Goal: Task Accomplishment & Management: Complete application form

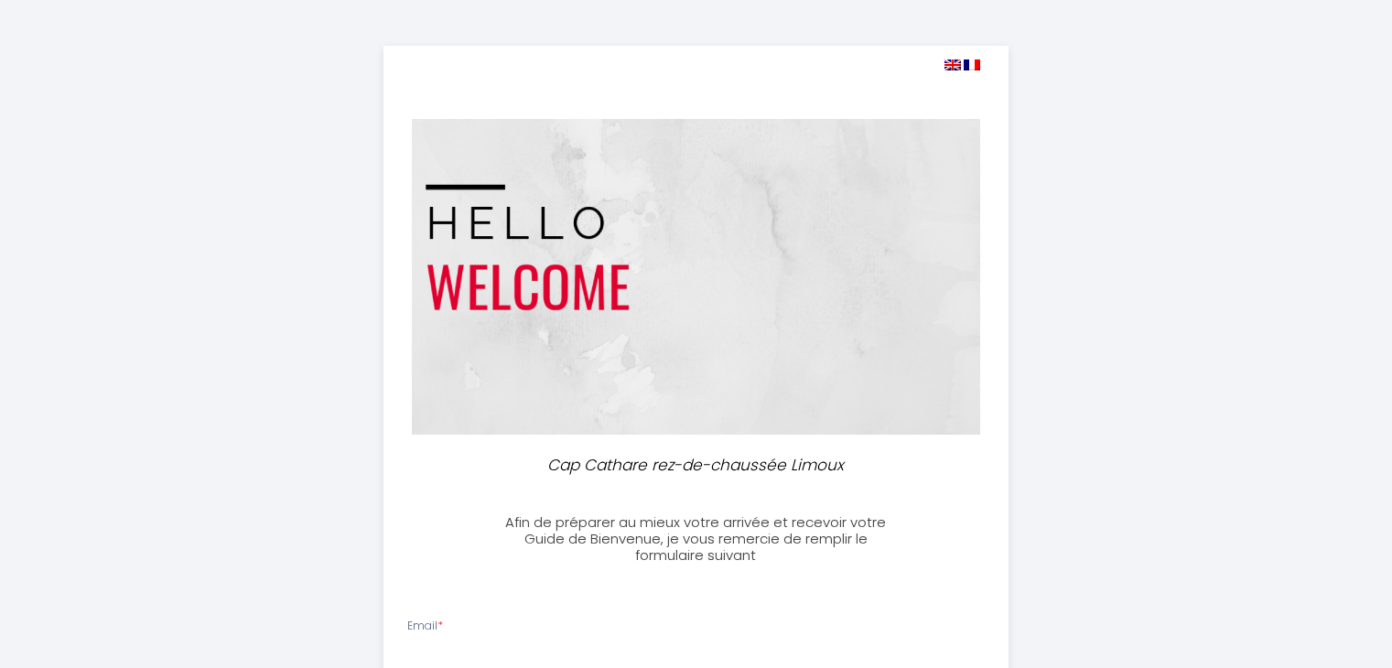
select select
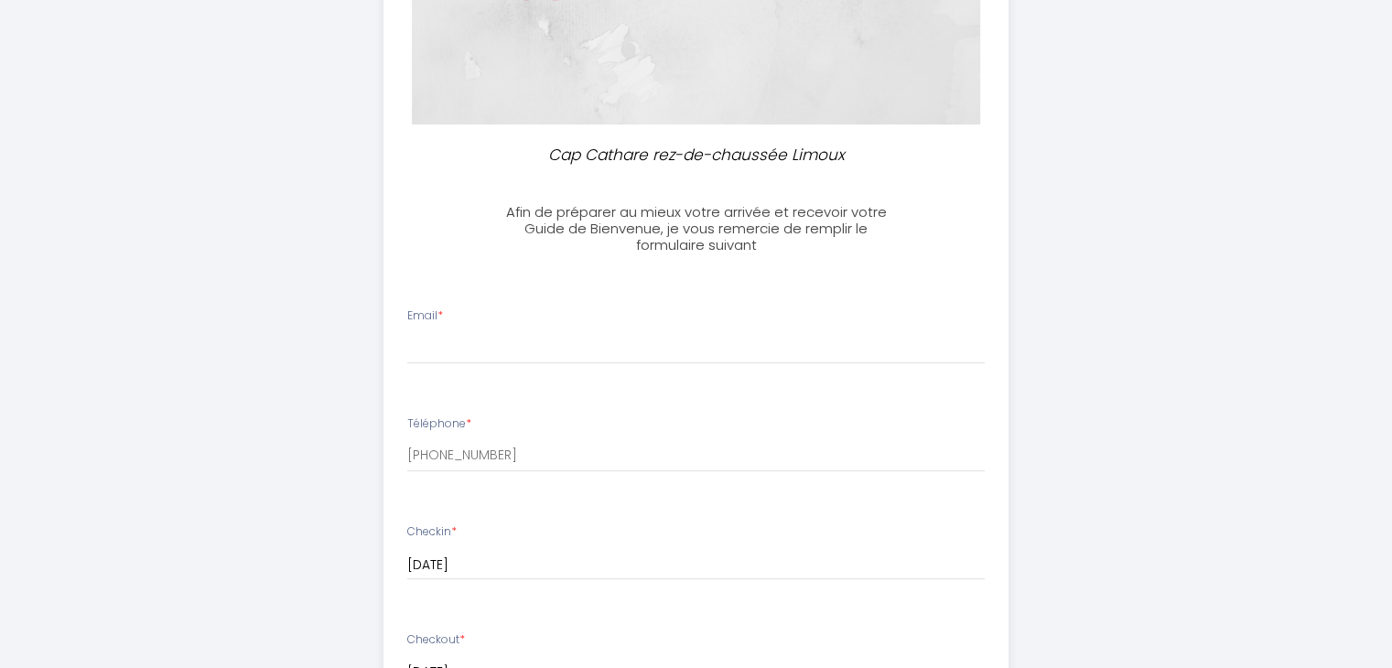
scroll to position [315, 0]
click at [627, 336] on input "Email *" at bounding box center [695, 343] width 577 height 33
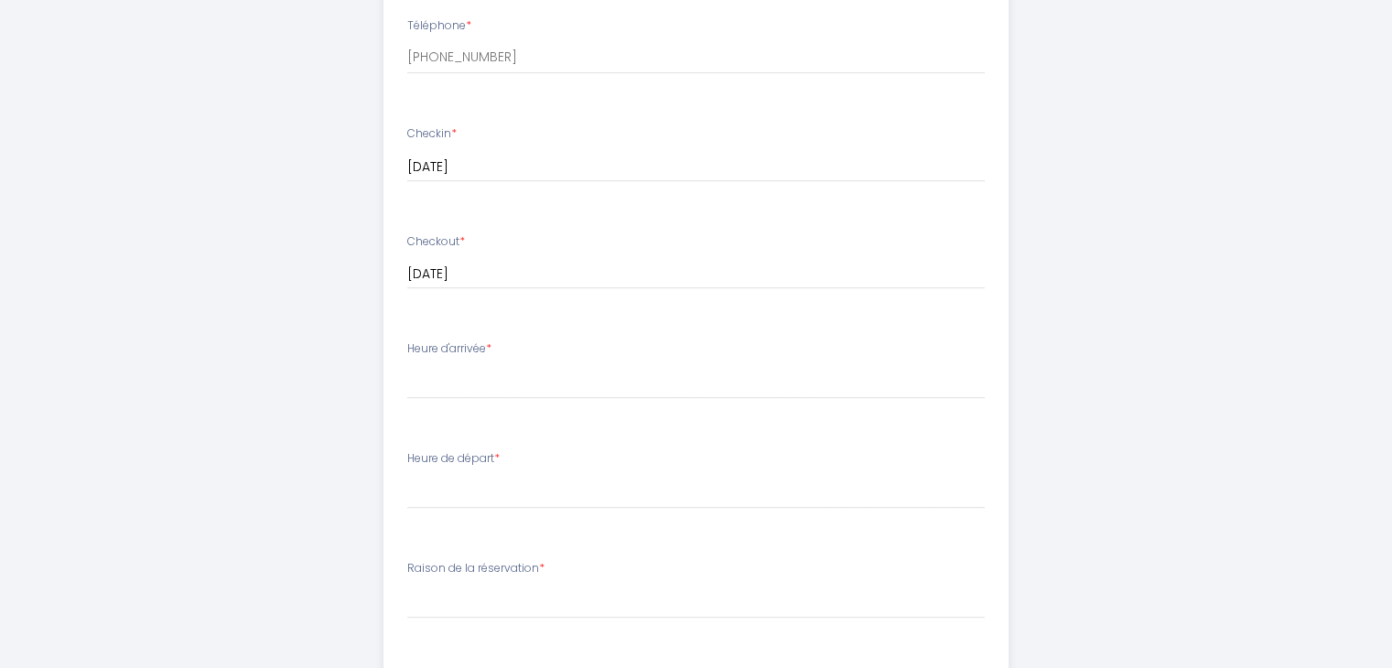
scroll to position [744, 0]
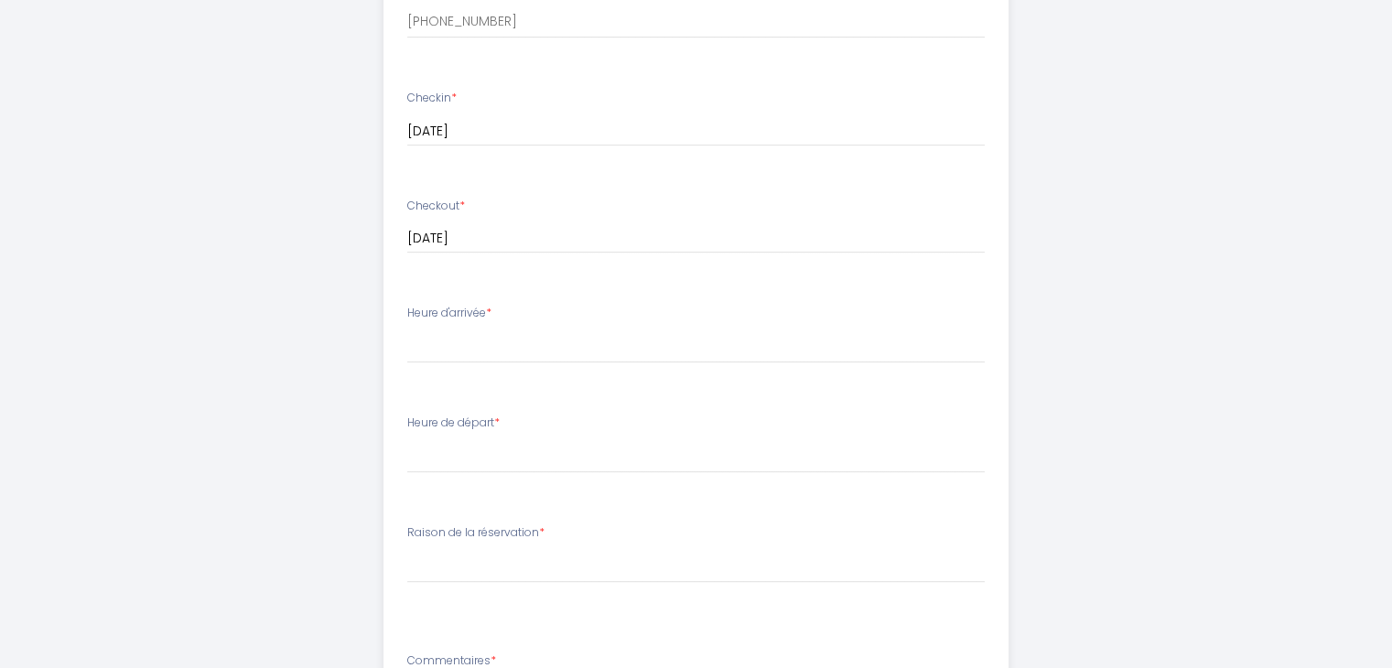
type input "[EMAIL_ADDRESS][DOMAIN_NAME]"
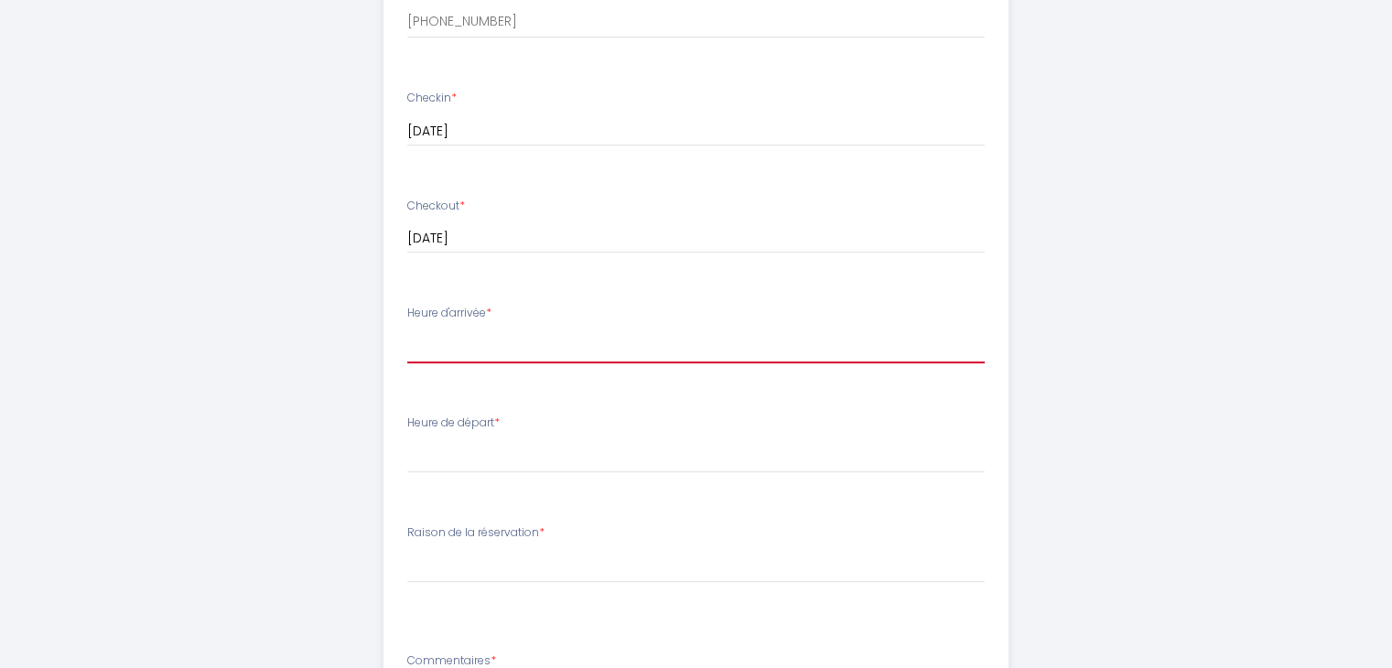
click at [450, 354] on select "16:00 16:30 17:00 17:30 18:00 18:30 19:00 19:30 20:00 20:30 21:00 21:30 22:00 2…" at bounding box center [695, 345] width 577 height 35
select select "23:00"
click at [407, 328] on select "16:00 16:30 17:00 17:30 18:00 18:30 19:00 19:30 20:00 20:30 21:00 21:30 22:00 2…" at bounding box center [695, 345] width 577 height 35
click at [780, 332] on select "16:00 16:30 17:00 17:30 18:00 18:30 19:00 19:30 20:00 20:30 21:00 21:30 22:00 2…" at bounding box center [695, 345] width 577 height 35
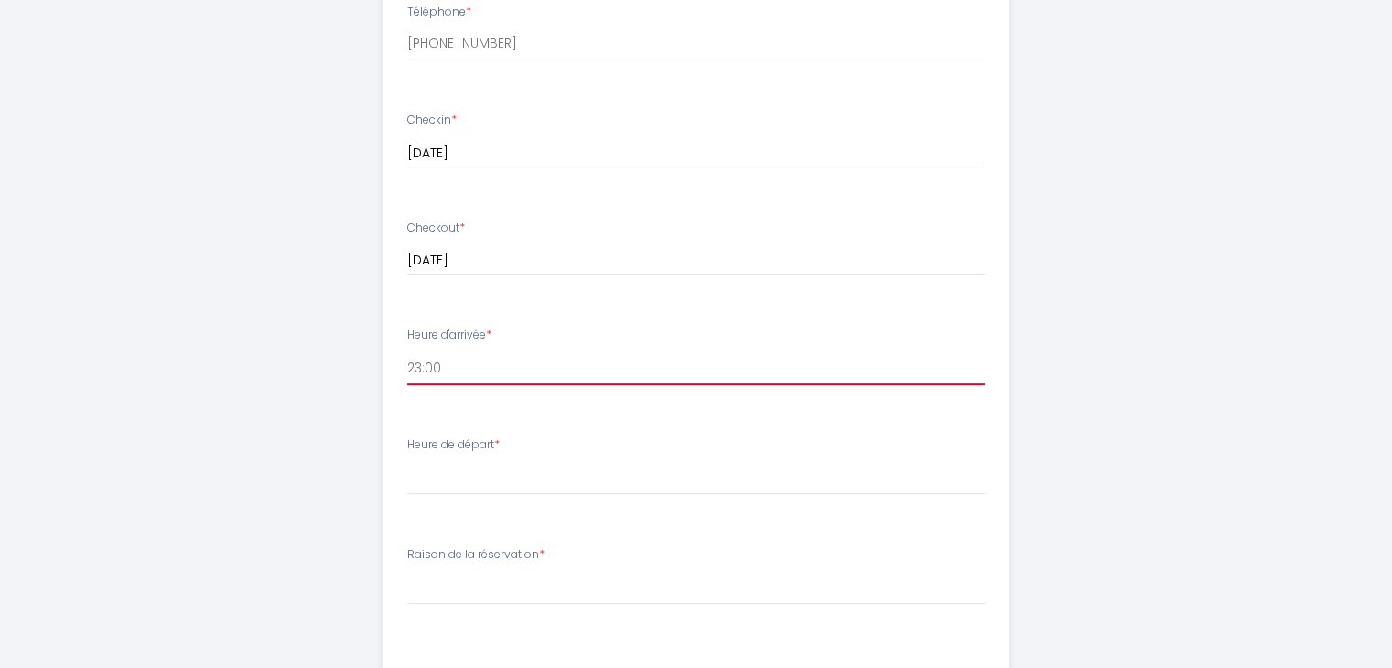
scroll to position [715, 0]
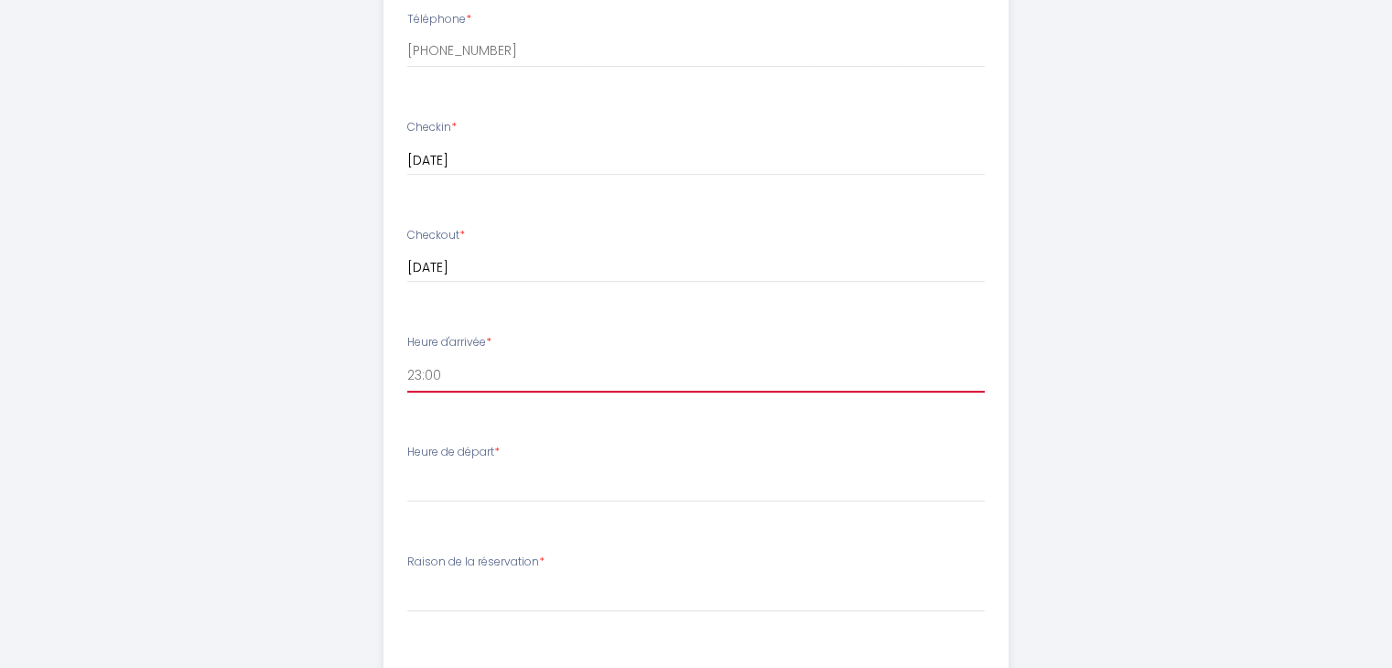
click at [667, 370] on select "16:00 16:30 17:00 17:30 18:00 18:30 19:00 19:30 20:00 20:30 21:00 21:30 22:00 2…" at bounding box center [695, 375] width 577 height 35
click at [693, 388] on select "16:00 16:30 17:00 17:30 18:00 18:30 19:00 19:30 20:00 20:30 21:00 21:30 22:00 2…" at bounding box center [695, 375] width 577 height 35
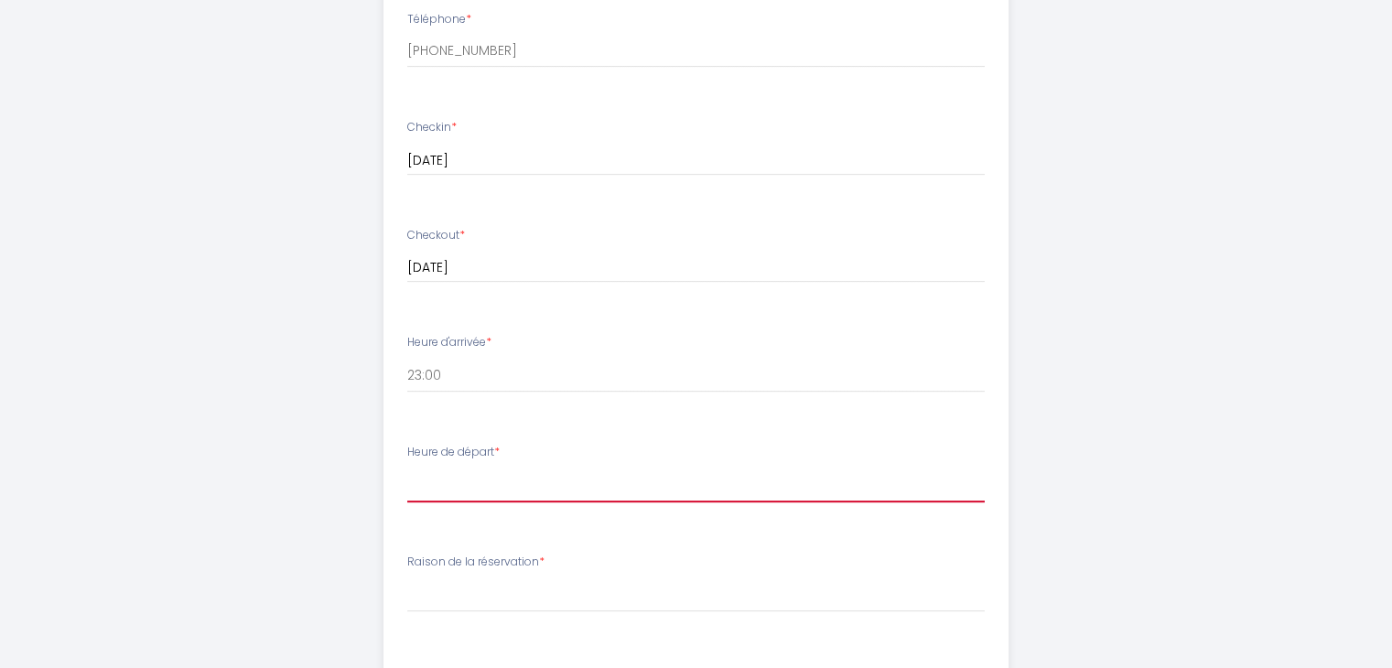
click at [542, 477] on select "00:00 00:30 01:00 01:30 02:00 02:30 03:00 03:30 04:00 04:30 05:00 05:30 06:00 0…" at bounding box center [695, 484] width 577 height 35
select select "10:00"
click at [407, 467] on select "00:00 00:30 01:00 01:30 02:00 02:30 03:00 03:30 04:00 04:30 05:00 05:30 06:00 0…" at bounding box center [695, 484] width 577 height 35
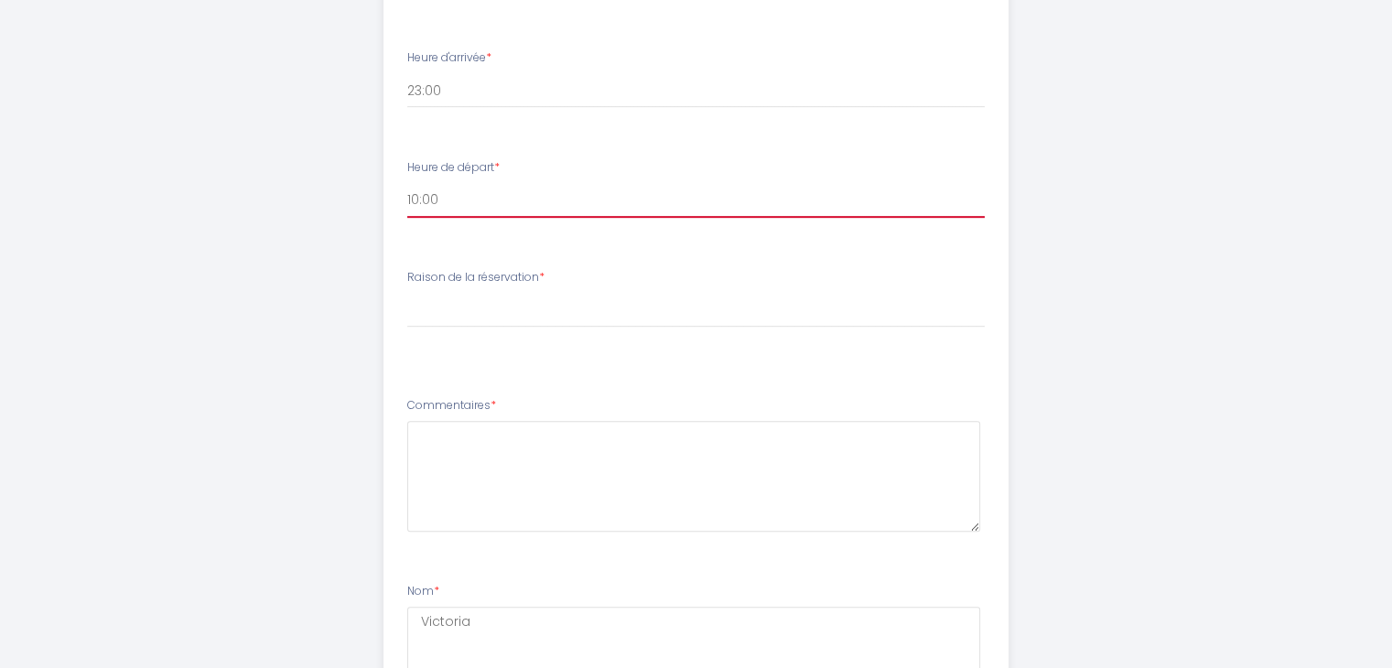
scroll to position [996, 0]
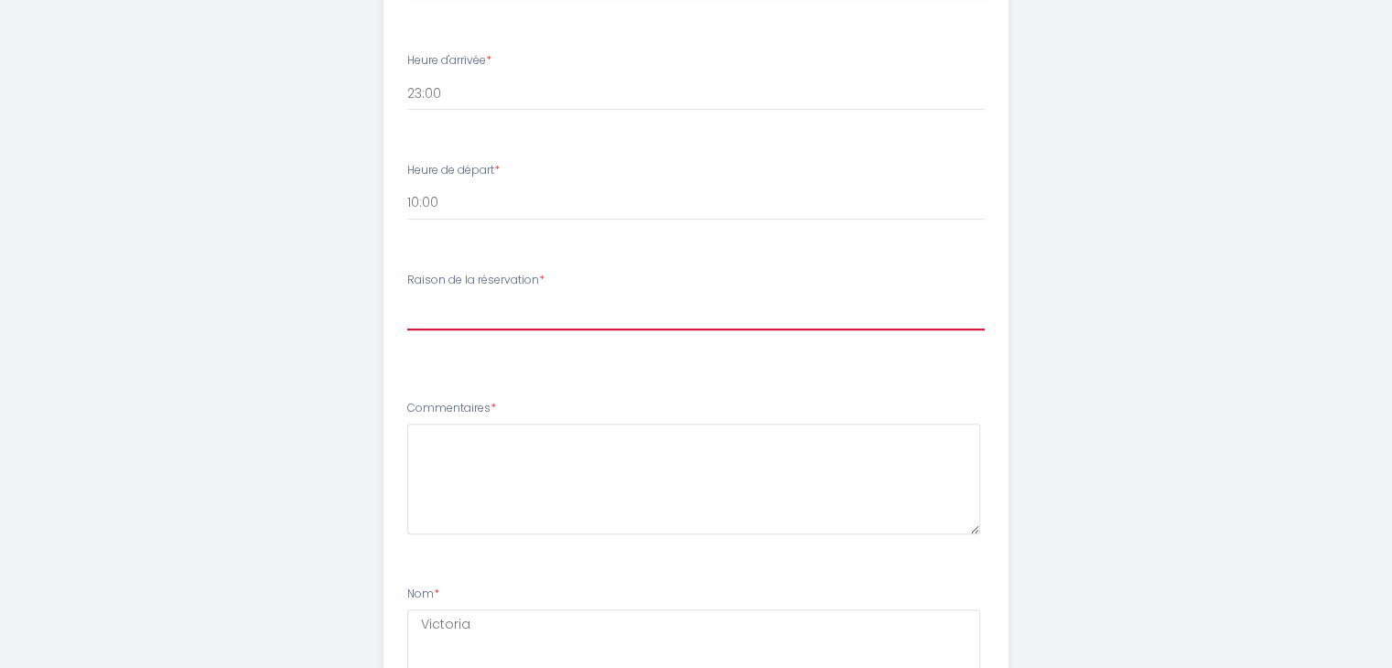
click at [782, 319] on select "[PERSON_NAME] de la réservation Professionnel Loisirs/Vacances Famille" at bounding box center [695, 313] width 577 height 35
select select "Famille"
click at [407, 296] on select "[PERSON_NAME] de la réservation Professionnel Loisirs/Vacances Famille" at bounding box center [695, 313] width 577 height 35
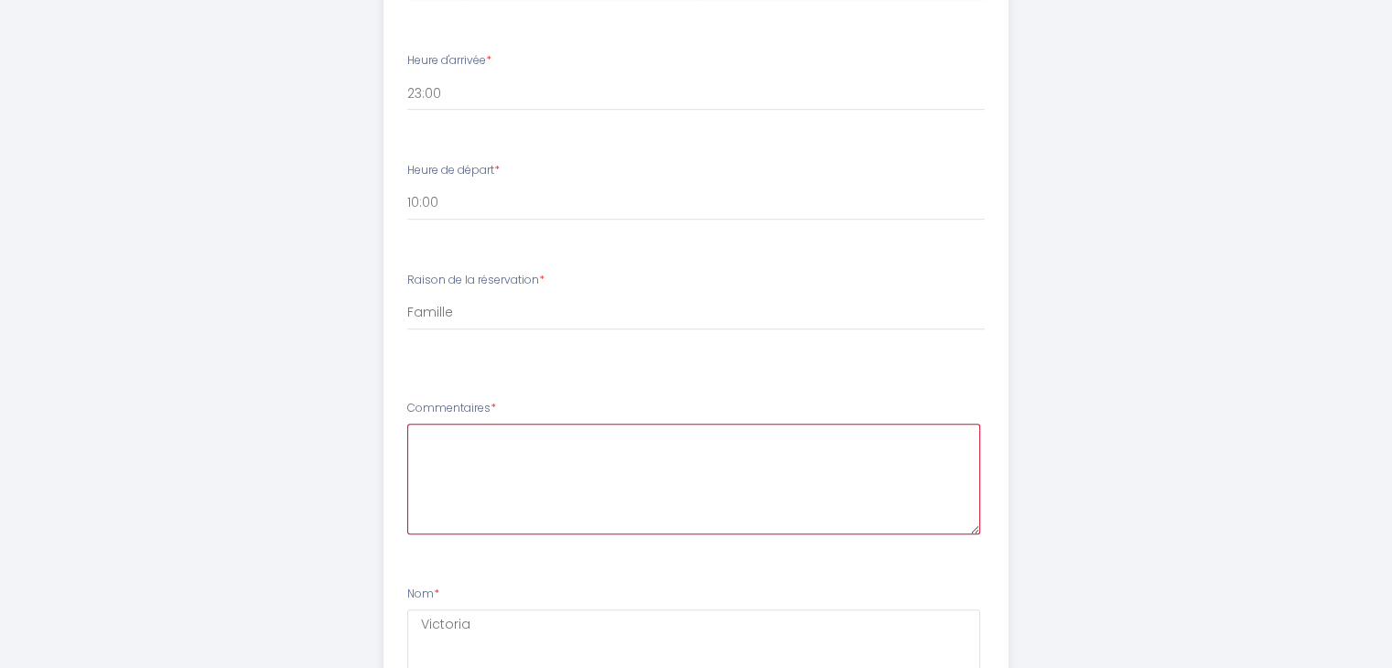
click at [695, 478] on textarea at bounding box center [693, 479] width 573 height 111
click at [623, 436] on textarea "Je viens faire une formation ave ma mère" at bounding box center [693, 479] width 573 height 111
click at [766, 444] on textarea "Je viens faire une formation avec ma mère" at bounding box center [693, 479] width 573 height 111
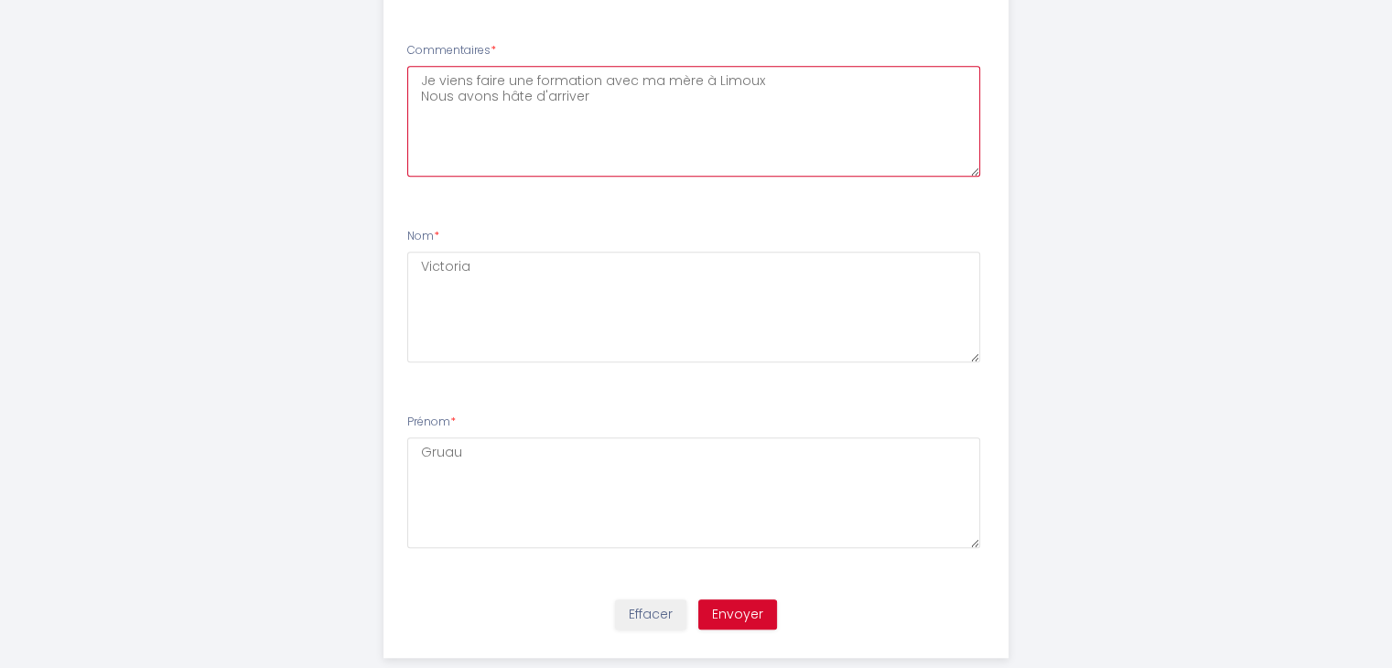
scroll to position [1359, 0]
type textarea "Je viens faire une formation avec ma mère à Limoux Nous avons hâte d'arriver"
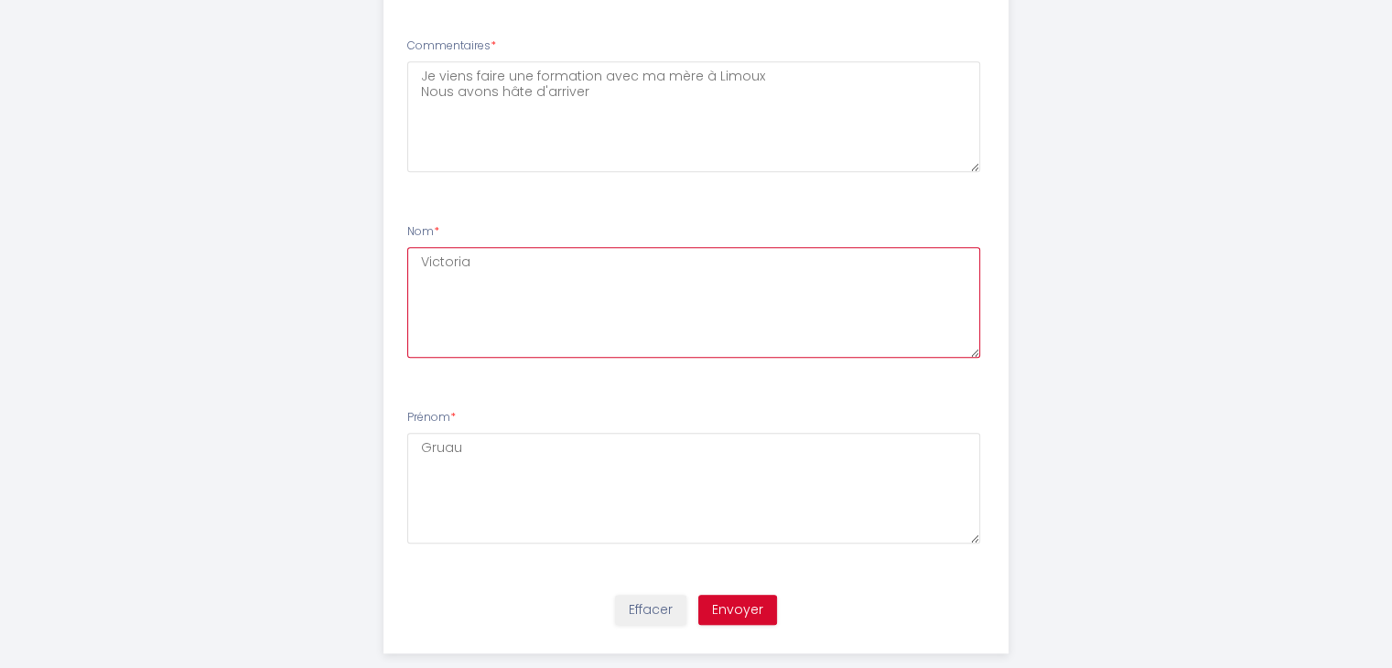
click at [564, 256] on textarea "Victoria" at bounding box center [693, 302] width 573 height 111
type textarea "V"
type textarea "Gruau"
drag, startPoint x: 543, startPoint y: 423, endPoint x: 537, endPoint y: 442, distance: 20.0
click at [537, 442] on div "Prénom * Gruau" at bounding box center [695, 476] width 577 height 134
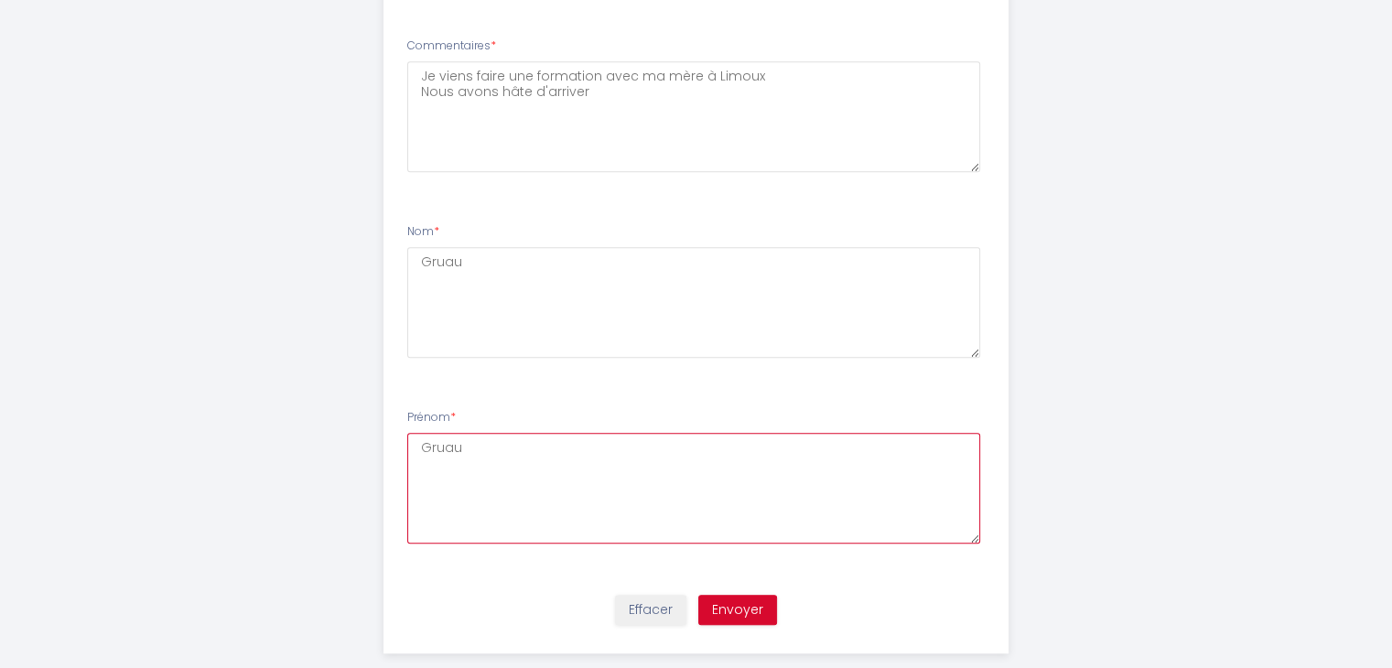
click at [537, 442] on textarea "Gruau" at bounding box center [693, 488] width 573 height 111
type textarea "G"
type textarea "Victoria"
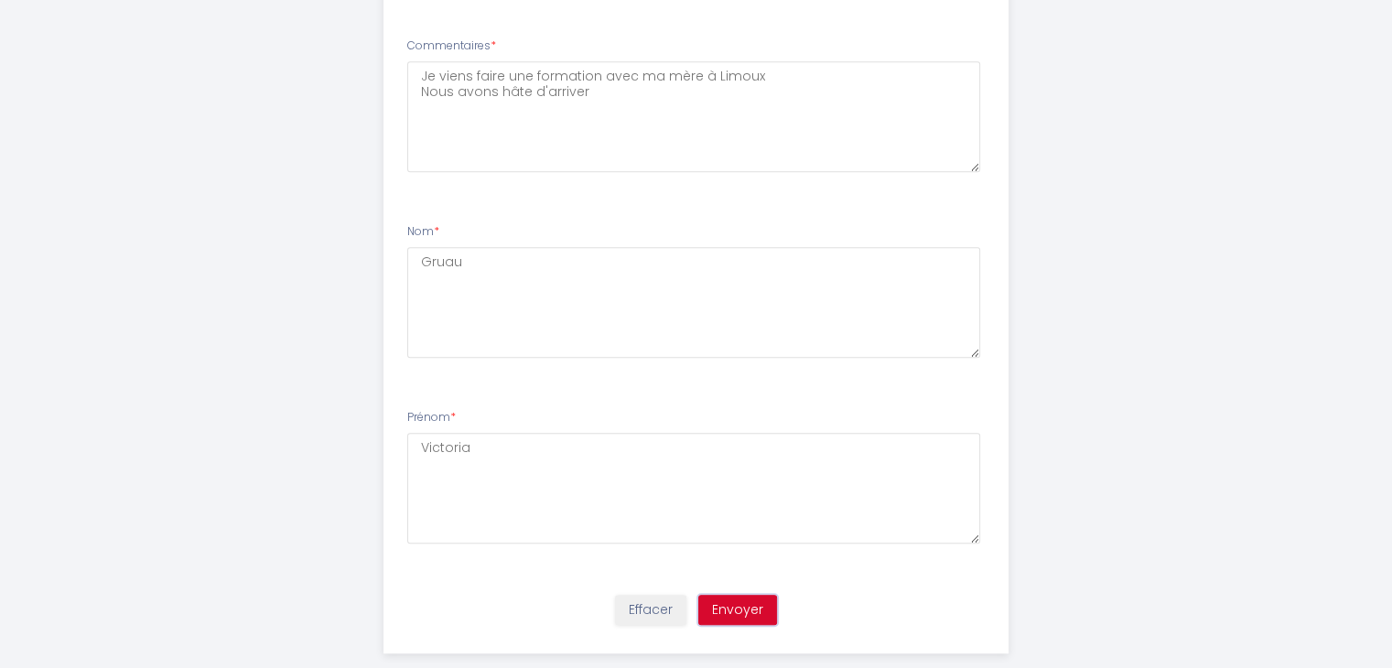
click at [750, 604] on button "Envoyer" at bounding box center [737, 610] width 79 height 31
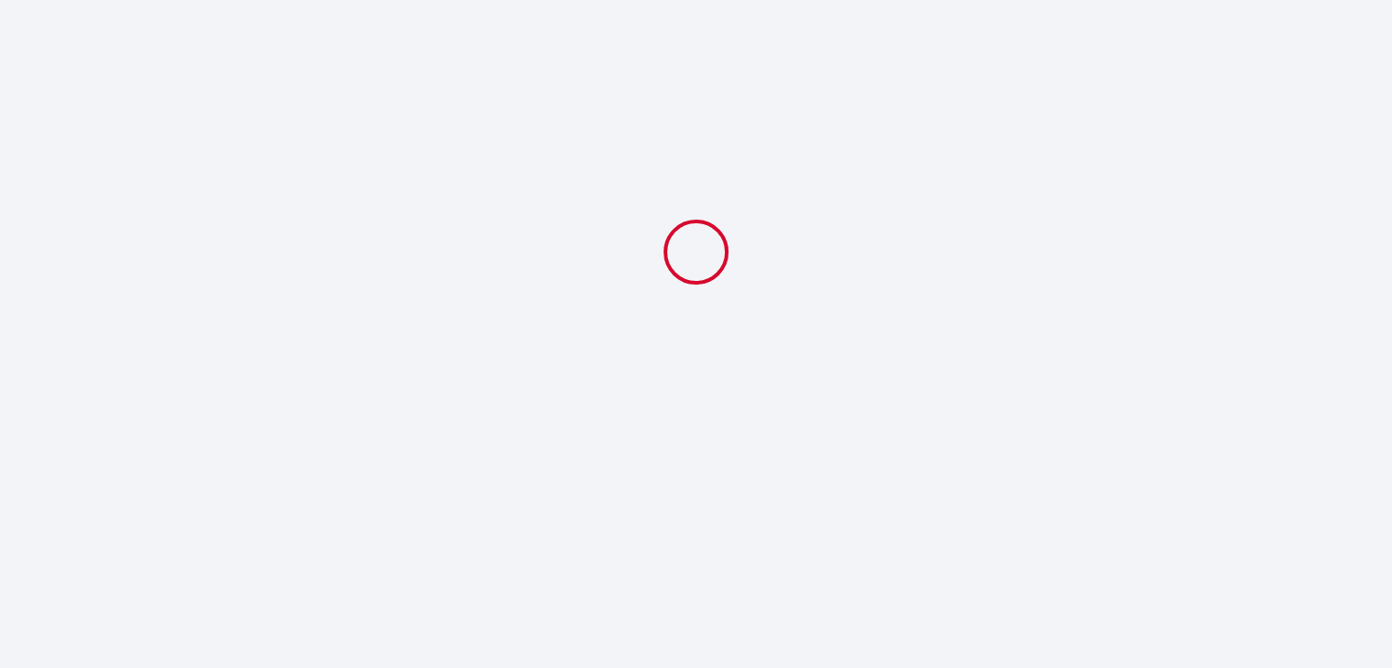
scroll to position [0, 0]
select select "23:00"
select select "10:00"
select select "Famille"
